Goal: Task Accomplishment & Management: Manage account settings

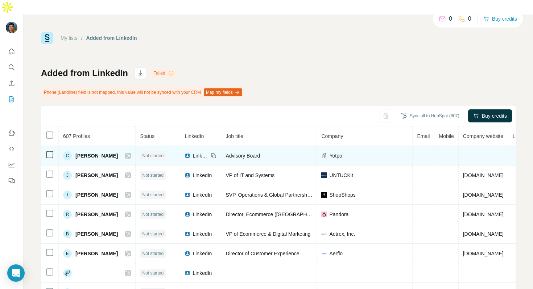
click at [346, 152] on div "Yotpo" at bounding box center [364, 155] width 87 height 7
click at [338, 152] on span "Yotpo" at bounding box center [335, 155] width 13 height 7
click at [342, 152] on span "Yotpo" at bounding box center [335, 155] width 13 height 7
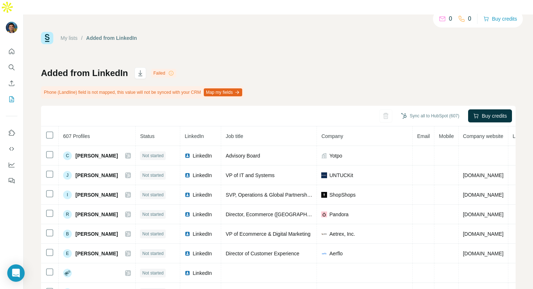
click at [335, 133] on span "Company" at bounding box center [332, 136] width 22 height 6
click at [395, 113] on icon "button" at bounding box center [396, 113] width 3 height 1
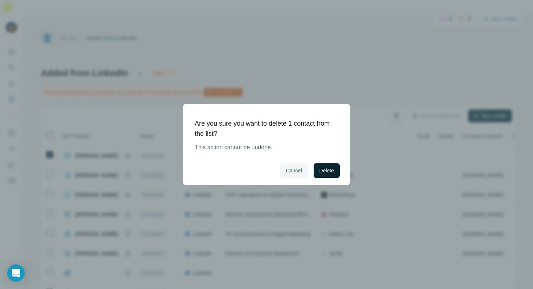
click at [328, 172] on span "Delete" at bounding box center [326, 170] width 14 height 7
